Goal: Information Seeking & Learning: Learn about a topic

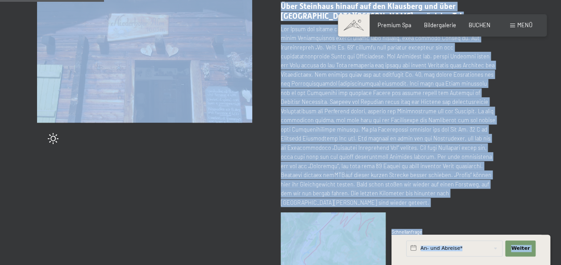
scroll to position [146, 0]
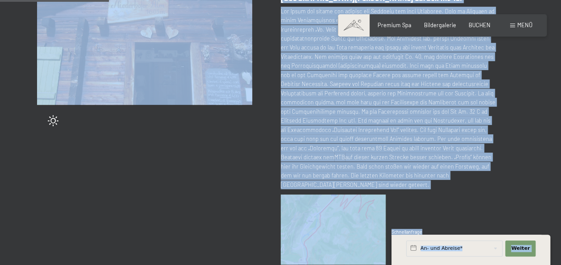
drag, startPoint x: 279, startPoint y: 43, endPoint x: 515, endPoint y: 226, distance: 299.4
click at [515, 226] on div "Tipp wechseln (75 / 204) slide 7 of 7 [PERSON_NAME] Alm mit Bike Über Steinhaus…" at bounding box center [280, 150] width 487 height 376
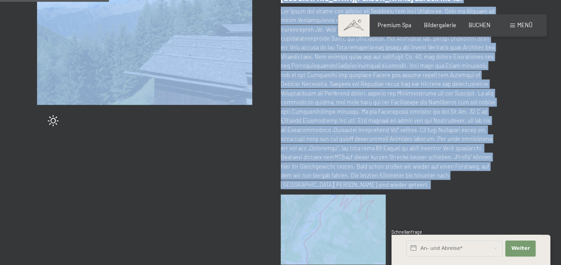
copy div "[PERSON_NAME] Alm mit Bike Über Steinhaus hinauf auf den Klausberg und über [GE…"
